Goal: Find specific page/section: Find specific page/section

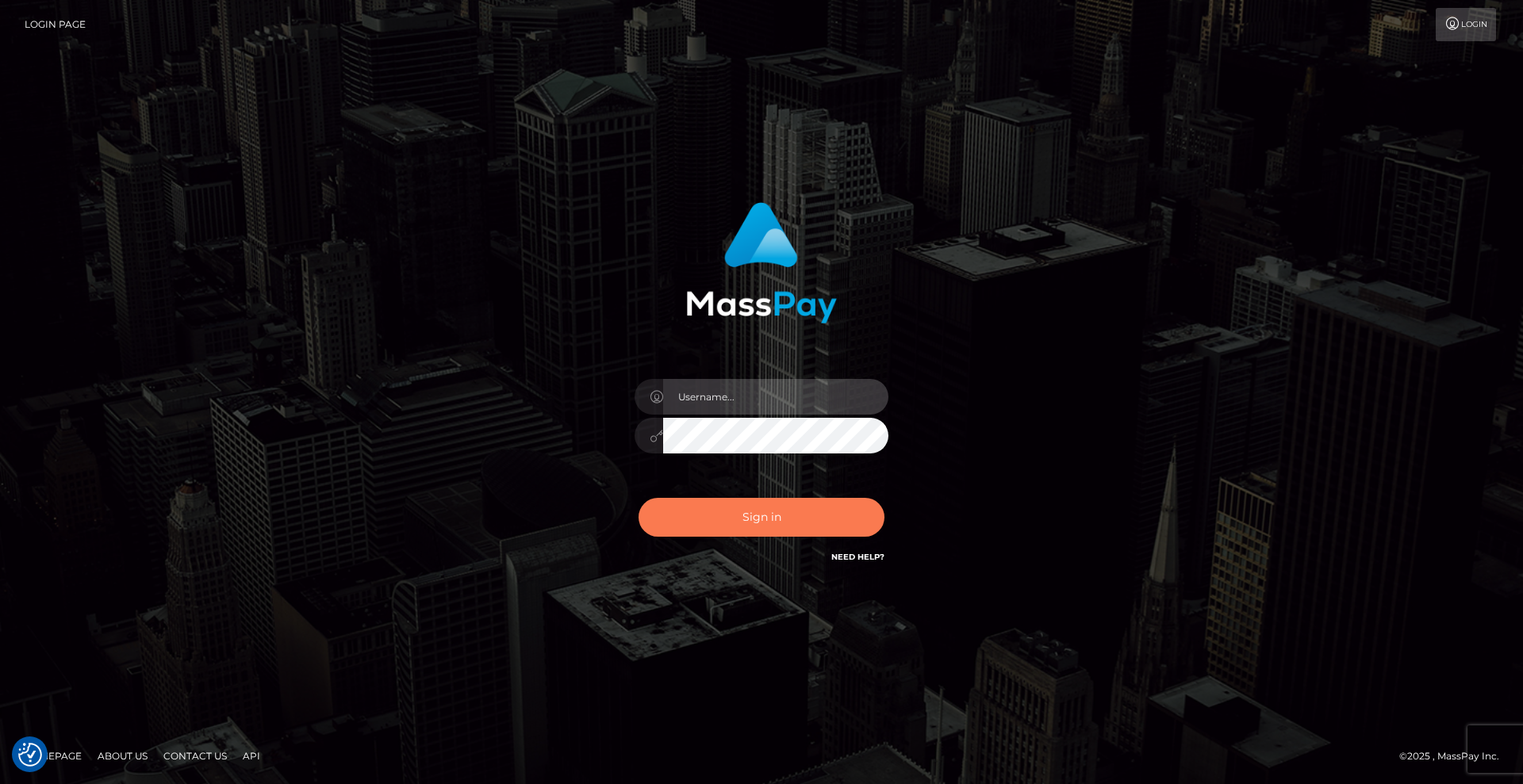
type input "Lady"
click at [765, 516] on button "Sign in" at bounding box center [761, 518] width 246 height 39
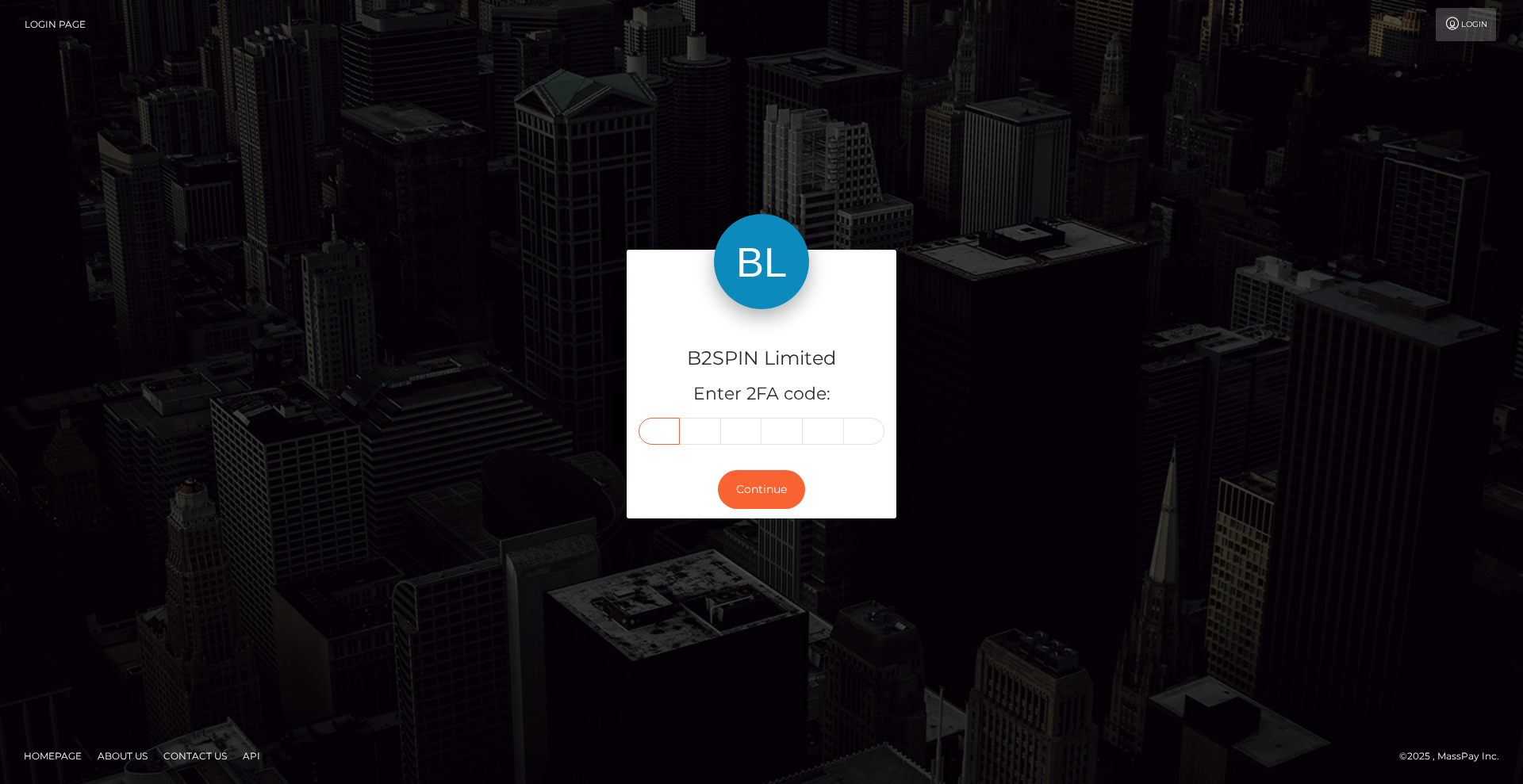
drag, startPoint x: 670, startPoint y: 437, endPoint x: 771, endPoint y: 438, distance: 101.0
click at [670, 437] on input "text" at bounding box center [659, 432] width 41 height 27
type input "8"
type input "7"
type input "9"
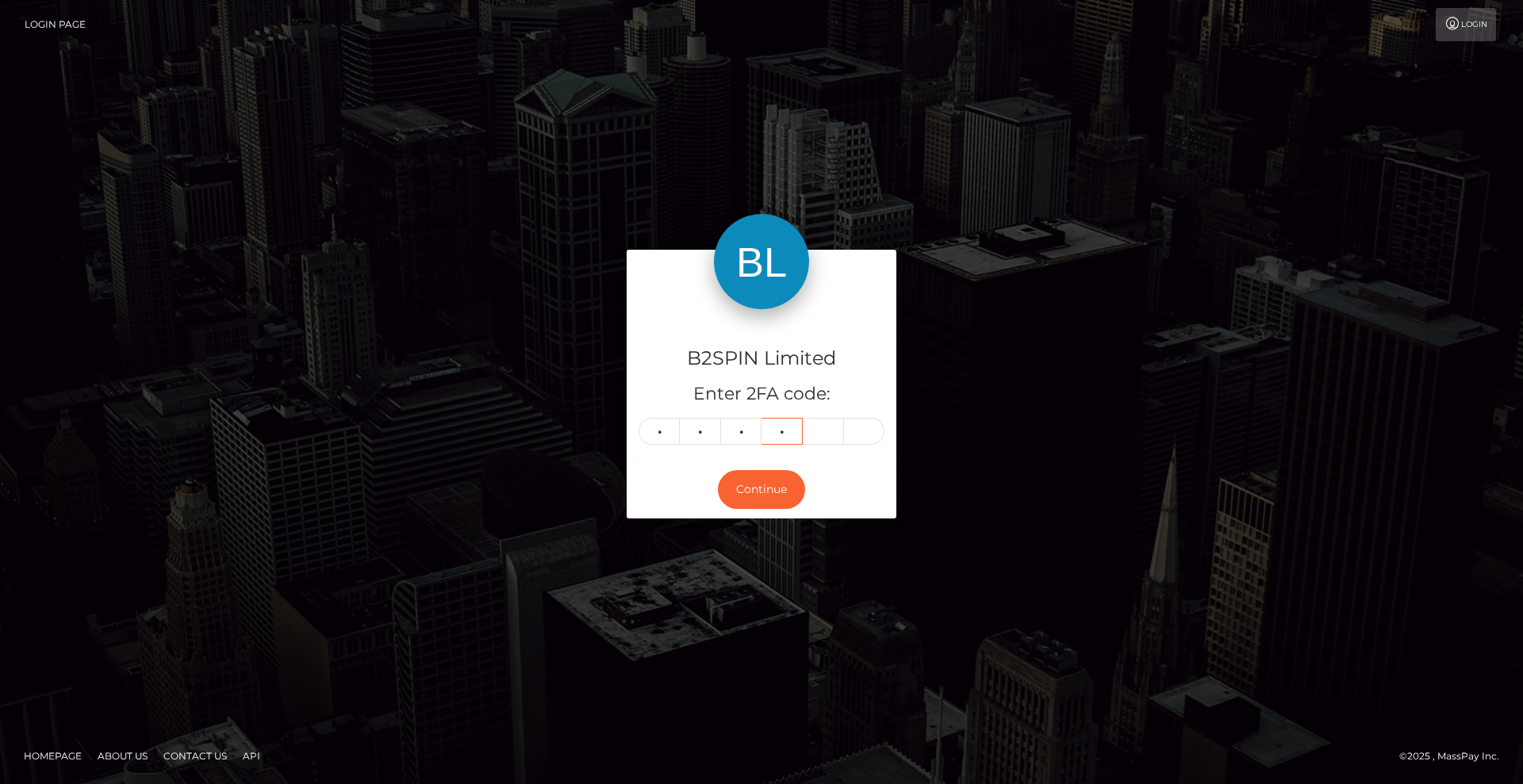
type input "6"
type input "8"
type input "7"
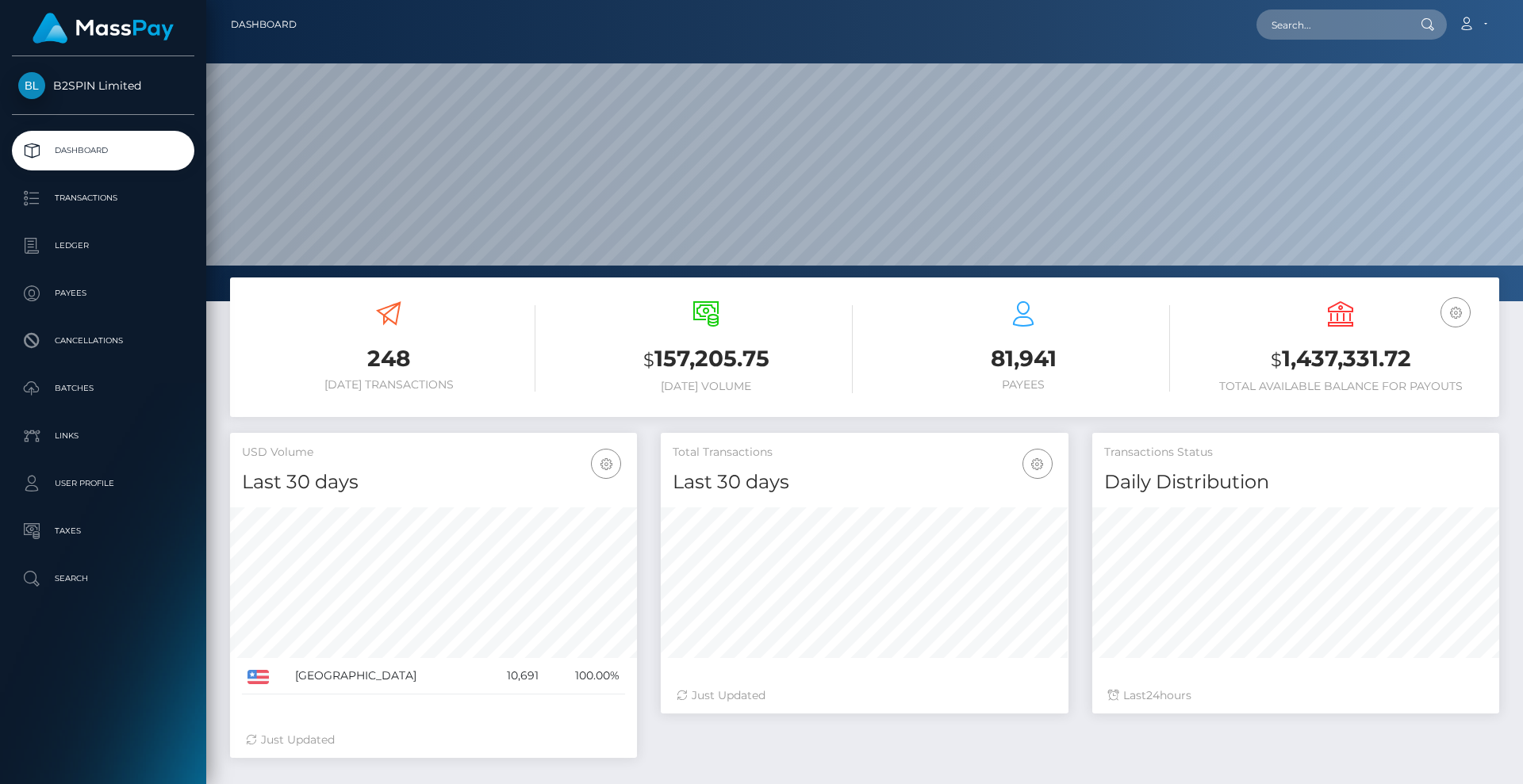
scroll to position [282, 407]
drag, startPoint x: 1344, startPoint y: 22, endPoint x: 1317, endPoint y: 23, distance: 27.0
click at [1343, 22] on input "text" at bounding box center [1330, 24] width 149 height 30
paste input "71b1bbc4-a38a-4f10-be08-fc3b206fbdfe"
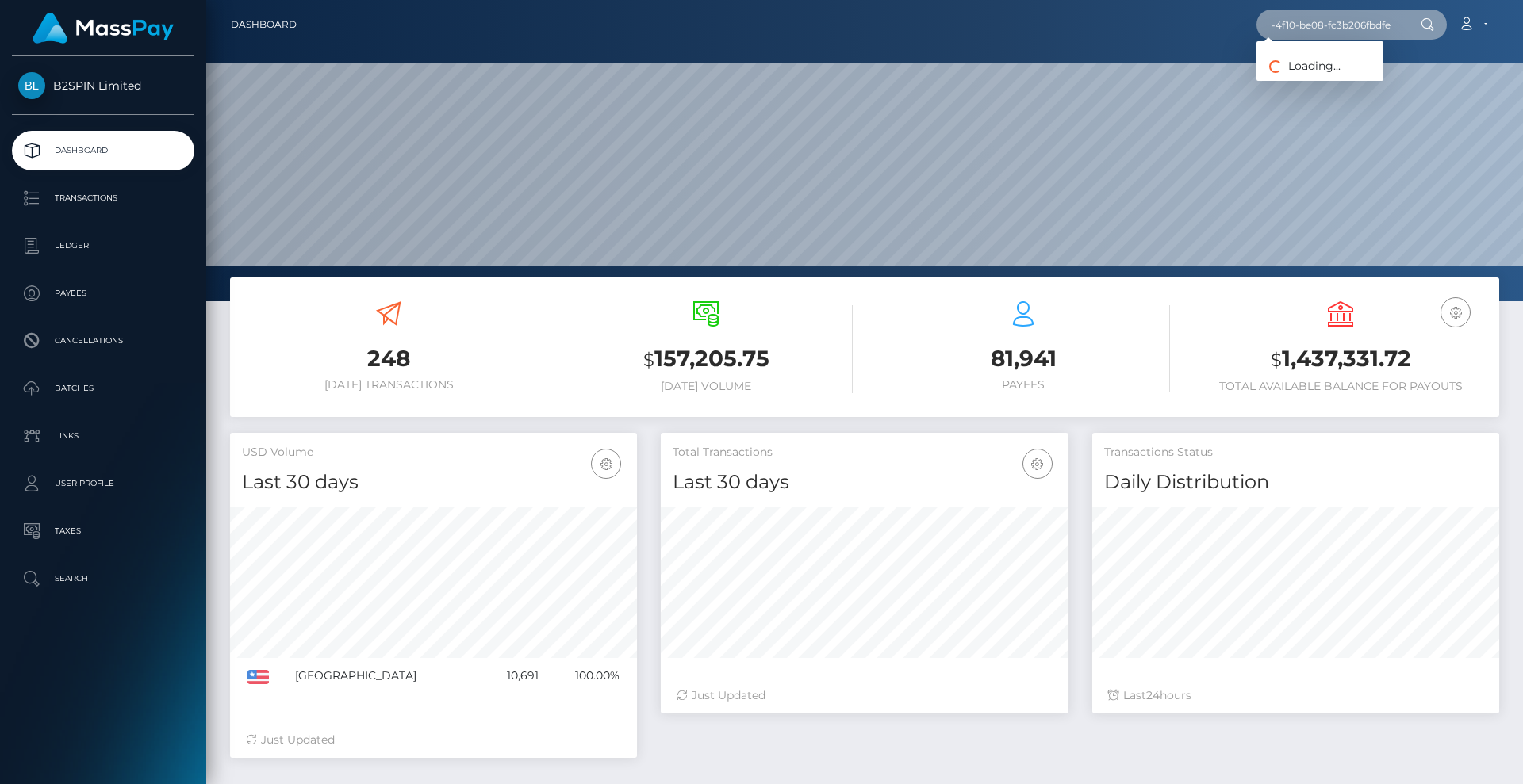
type input "71b1bbc4-a38a-4f10-be08-fc3b206fbdfe"
click at [1336, 76] on link "SANON IMJAI" at bounding box center [1331, 82] width 151 height 29
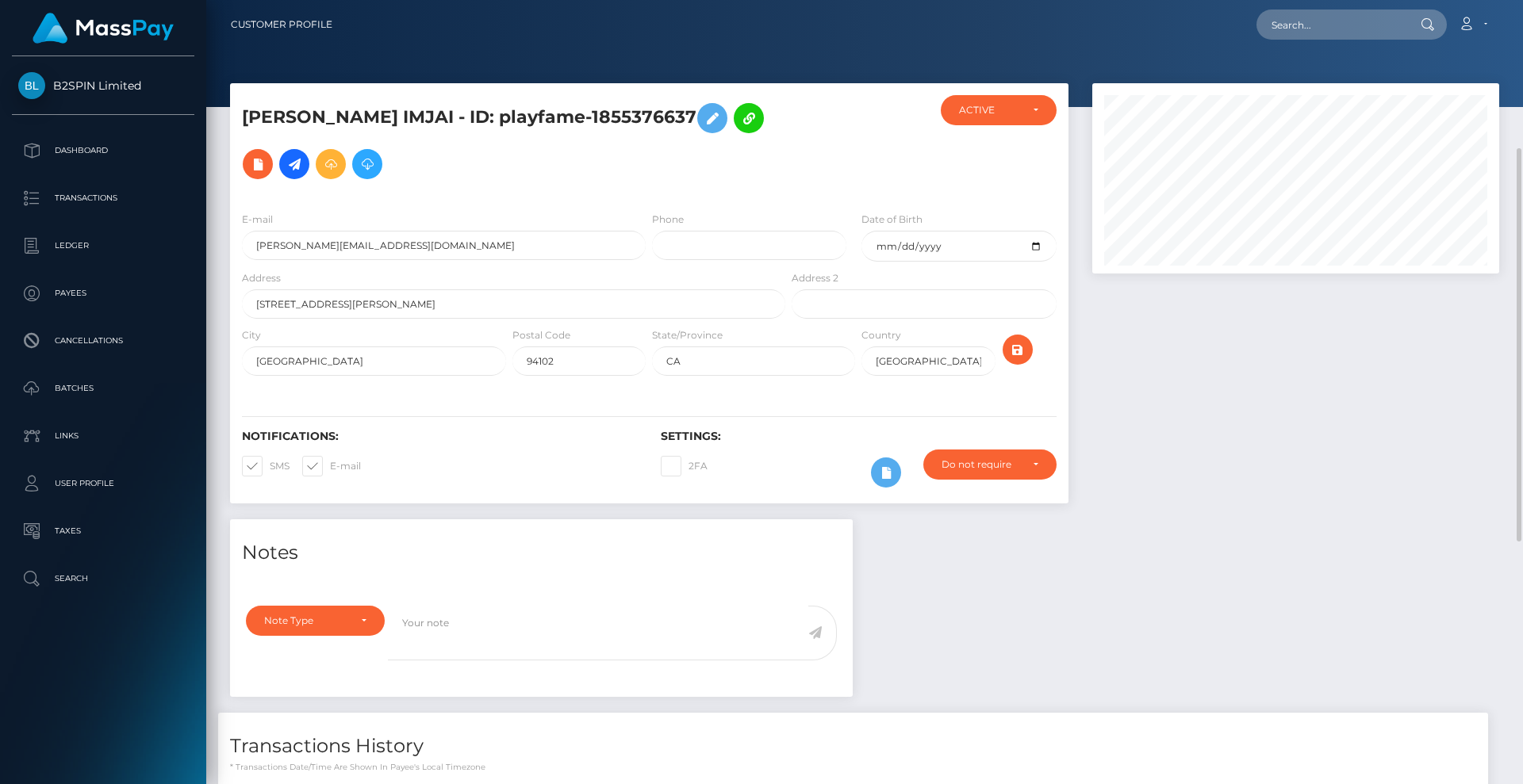
scroll to position [190, 407]
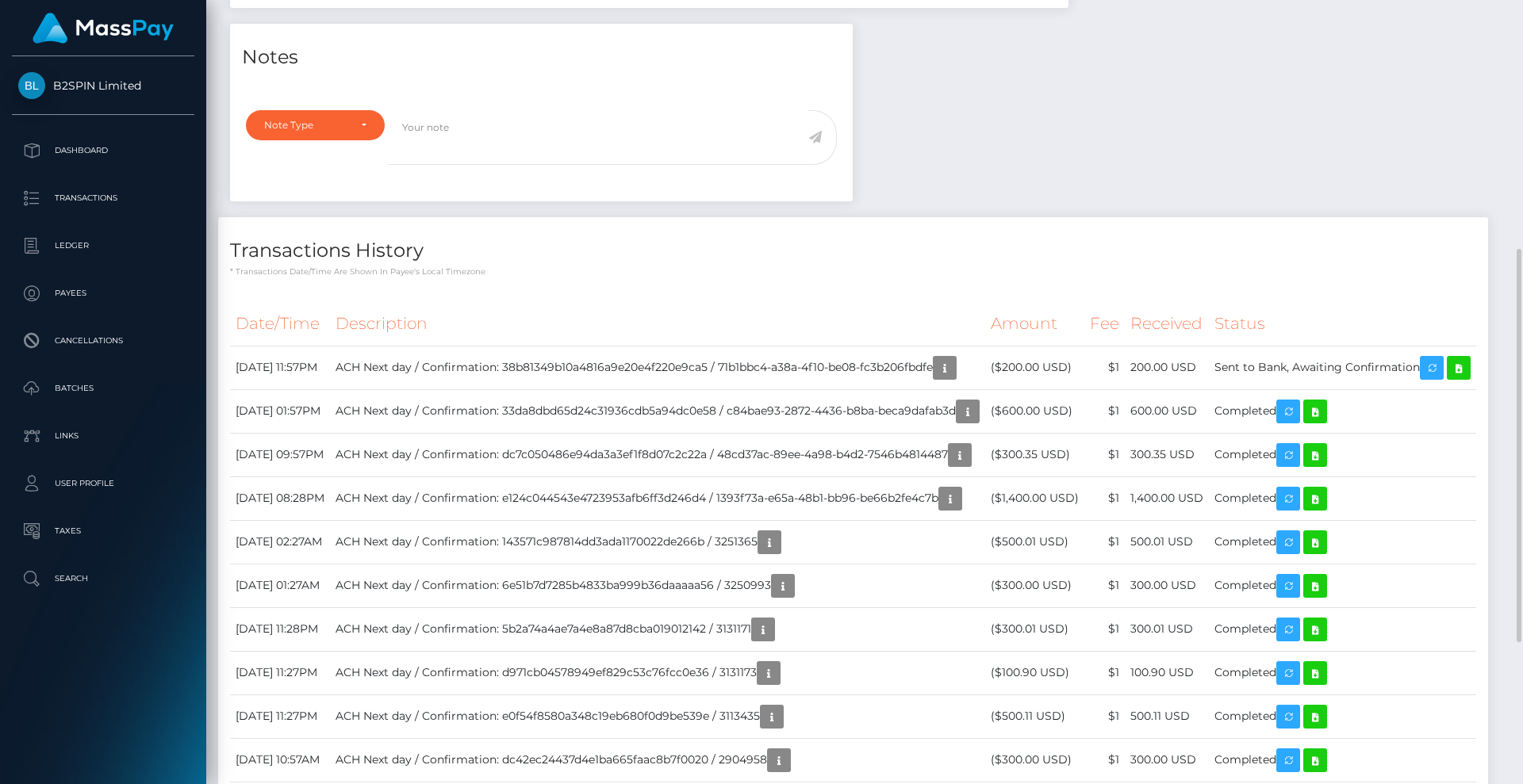
click at [1169, 206] on div "Notes Note Type Compliance Clear Compliance General Note Type" at bounding box center [864, 468] width 1293 height 890
